Goal: Communication & Community: Answer question/provide support

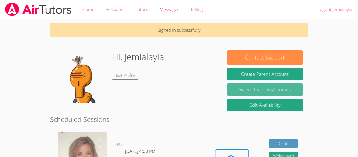
click at [245, 91] on link "Select Teachers/Courses" at bounding box center [265, 89] width 76 height 12
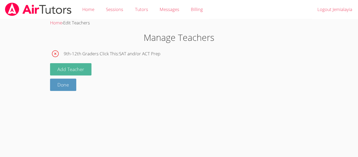
click at [81, 70] on button "Add Teacher" at bounding box center [70, 69] width 41 height 12
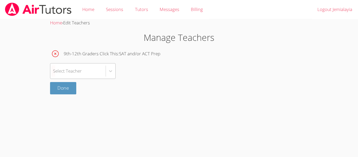
click at [96, 71] on div "Select Teacher" at bounding box center [77, 70] width 55 height 15
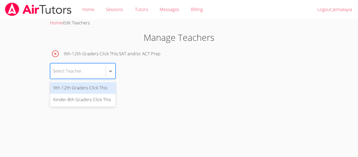
click at [103, 88] on div "9th-12th Graders Click This" at bounding box center [83, 88] width 66 height 12
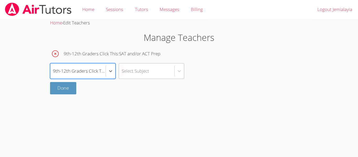
click at [129, 72] on div "Select Subject" at bounding box center [136, 71] width 28 height 8
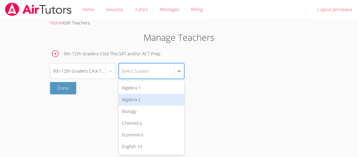
scroll to position [152, 0]
click at [59, 83] on link "Done" at bounding box center [63, 88] width 26 height 12
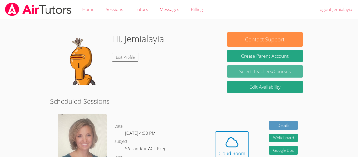
click at [268, 65] on link "Select Teachers/Courses" at bounding box center [265, 71] width 76 height 12
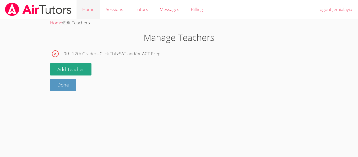
click at [89, 15] on link "Home" at bounding box center [89, 9] width 24 height 19
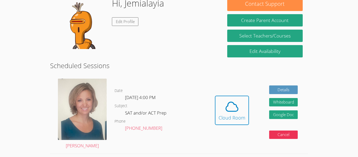
scroll to position [36, 0]
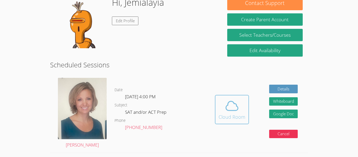
click at [246, 118] on button "Cloud Room" at bounding box center [232, 109] width 34 height 29
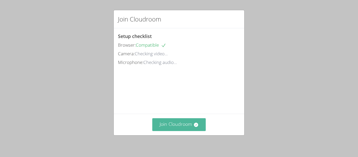
click at [169, 127] on button "Join Cloudroom" at bounding box center [179, 124] width 54 height 13
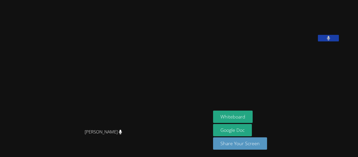
click at [339, 41] on button at bounding box center [328, 38] width 21 height 7
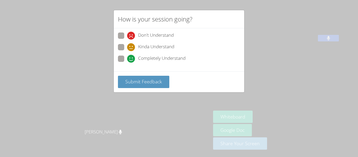
click at [132, 62] on icon at bounding box center [131, 59] width 8 height 8
click at [132, 60] on input "Completely Understand" at bounding box center [129, 58] width 4 height 4
radio input "true"
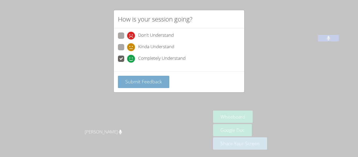
click at [139, 79] on span "Submit Feedback" at bounding box center [143, 81] width 37 height 6
